Goal: Transaction & Acquisition: Obtain resource

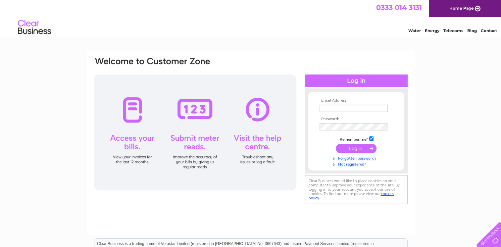
type input "info@waterfrontstainless.com"
click at [355, 148] on input "submit" at bounding box center [356, 148] width 41 height 9
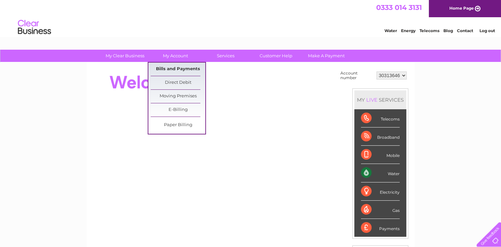
click at [161, 70] on link "Bills and Payments" at bounding box center [178, 69] width 55 height 13
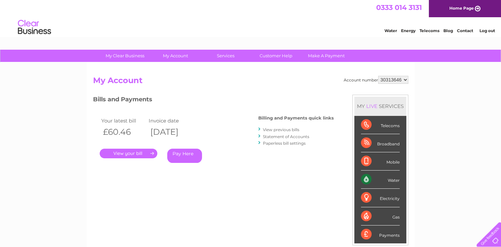
click at [124, 152] on link "." at bounding box center [129, 154] width 58 height 10
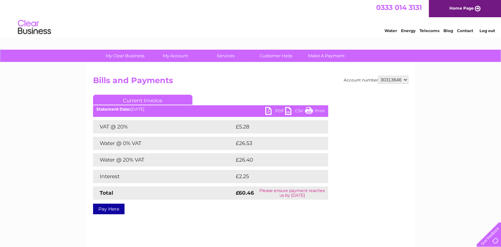
click at [268, 109] on link "PDF" at bounding box center [275, 112] width 20 height 10
drag, startPoint x: 485, startPoint y: 30, endPoint x: 481, endPoint y: 34, distance: 5.2
click at [485, 30] on link "Log out" at bounding box center [487, 30] width 16 height 5
